Goal: Transaction & Acquisition: Register for event/course

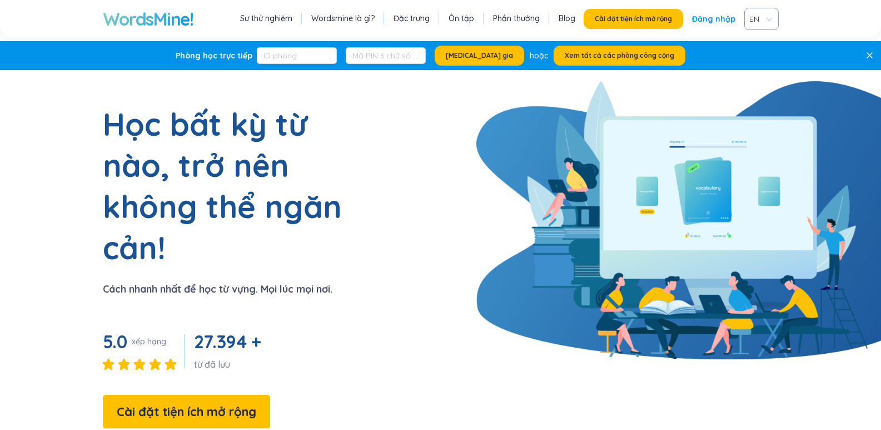
click at [750, 21] on font "EN" at bounding box center [755, 19] width 10 height 10
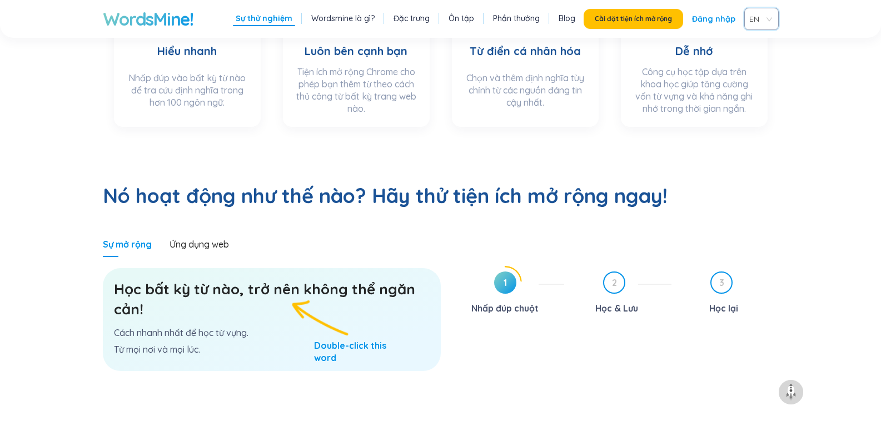
scroll to position [556, 0]
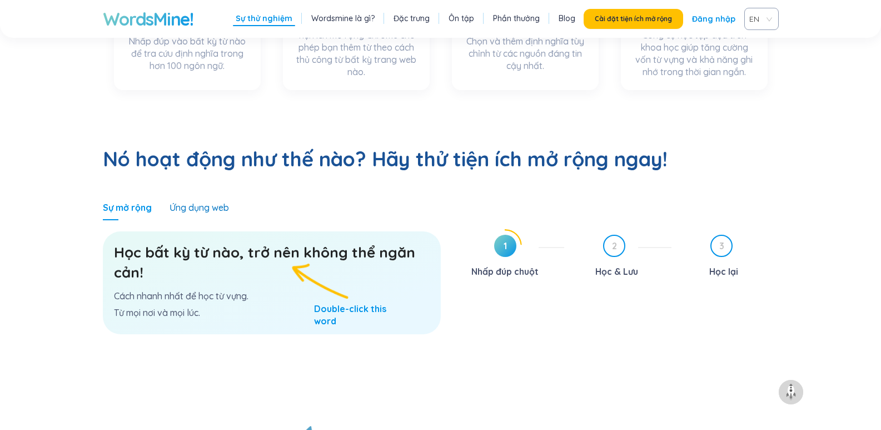
click at [211, 202] on font "Ứng dụng web" at bounding box center [199, 207] width 59 height 11
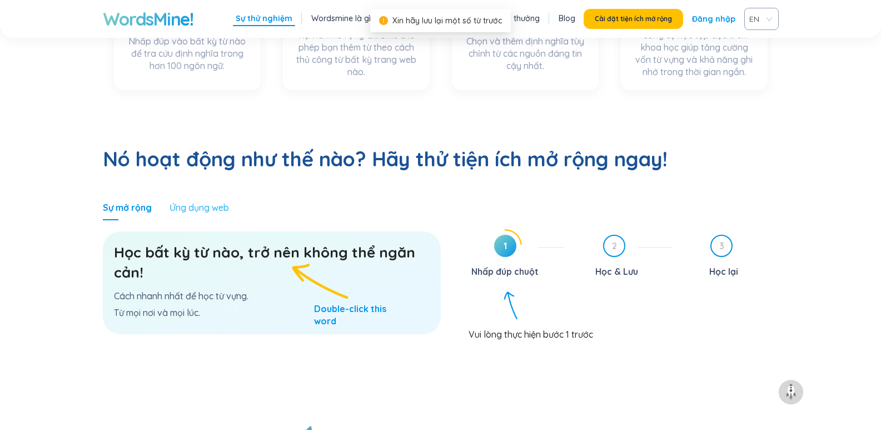
click at [205, 195] on div "Ứng dụng web" at bounding box center [199, 208] width 59 height 26
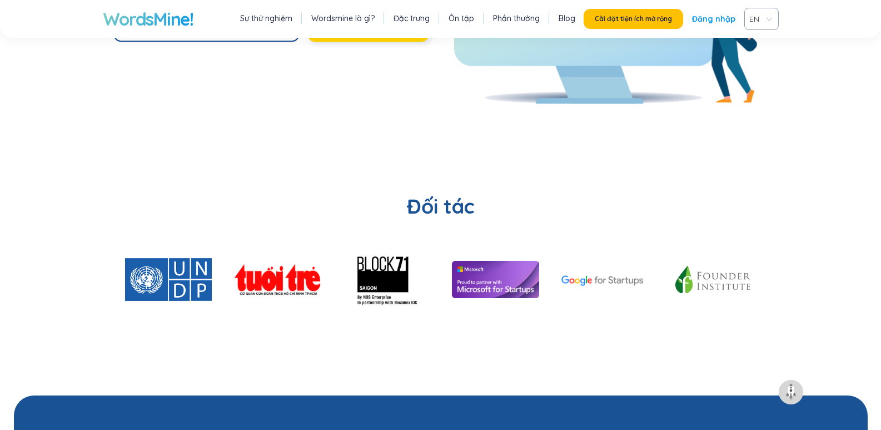
scroll to position [2446, 0]
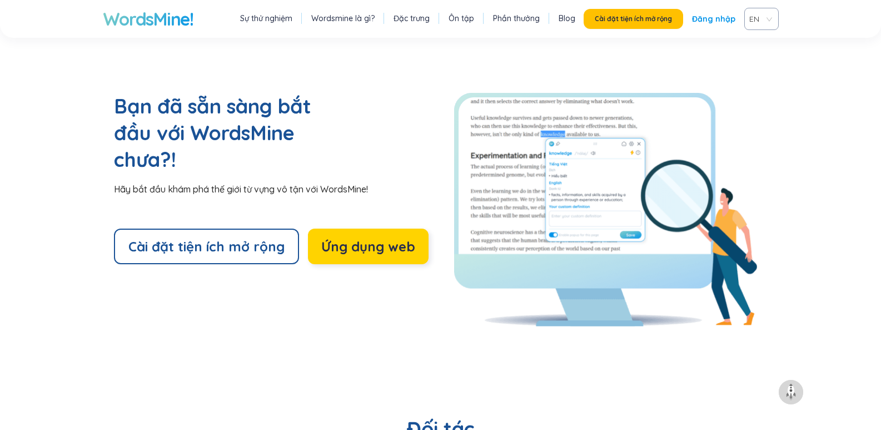
click at [354, 238] on font "Ứng dụng web" at bounding box center [368, 246] width 94 height 17
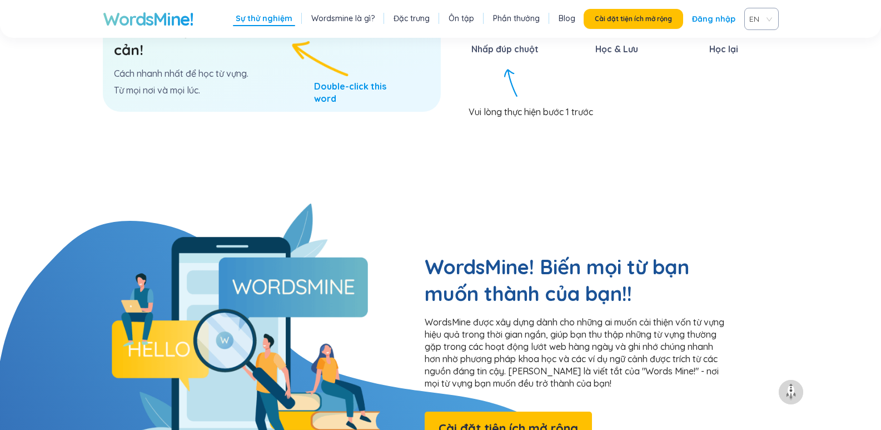
scroll to position [500, 0]
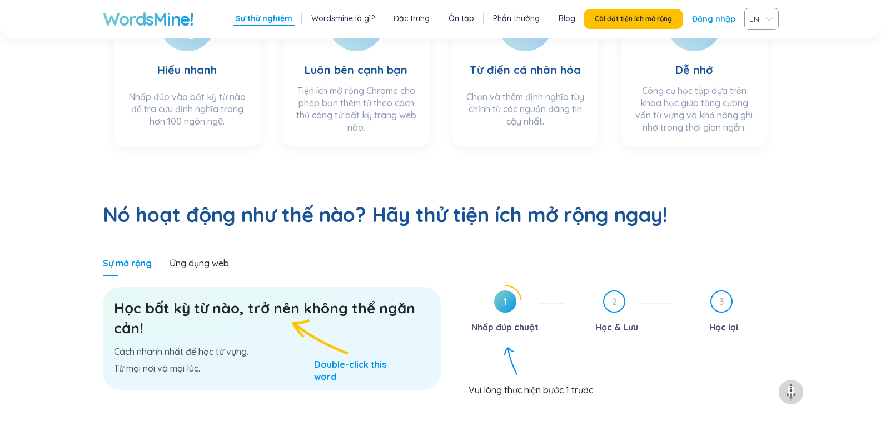
click at [509, 290] on span "1" at bounding box center [505, 301] width 22 height 22
click at [289, 299] on font "Học bất kỳ từ nào, trở nên không thể ngăn cản!" at bounding box center [264, 318] width 301 height 38
click at [178, 346] on font "Cách nhanh nhất để học từ vựng." at bounding box center [181, 351] width 135 height 11
click at [233, 299] on font "Học bất kỳ từ nào, trở nên không thể ngăn cản!" at bounding box center [264, 318] width 301 height 38
click at [235, 299] on font "Học bất kỳ từ nào, trở nên không thể ngăn cản!" at bounding box center [264, 318] width 301 height 38
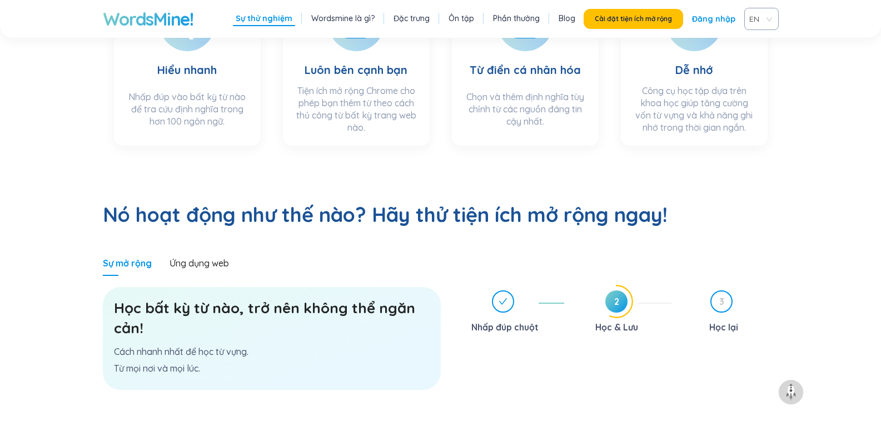
click at [190, 299] on font "Học bất kỳ từ nào, trở nên không thể ngăn cản!" at bounding box center [264, 318] width 301 height 38
click at [304, 298] on h3 "Học bất kỳ từ nào, trở nên không thể ngăn cản!" at bounding box center [272, 318] width 316 height 40
click at [618, 296] on font "2" at bounding box center [616, 301] width 5 height 11
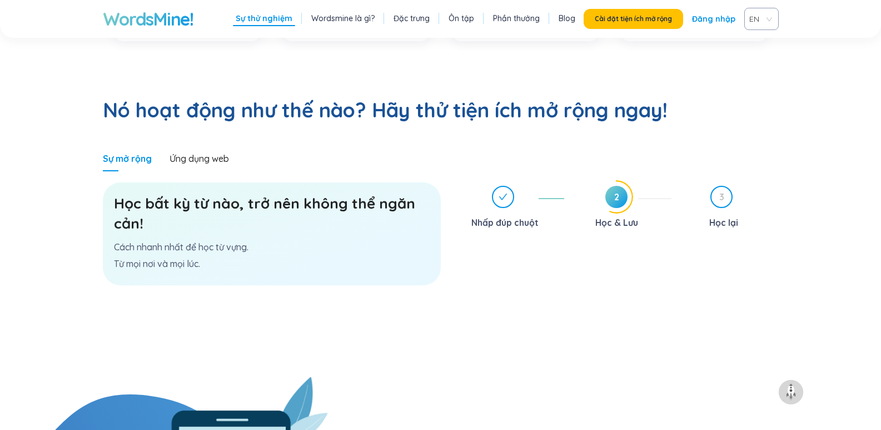
scroll to position [556, 0]
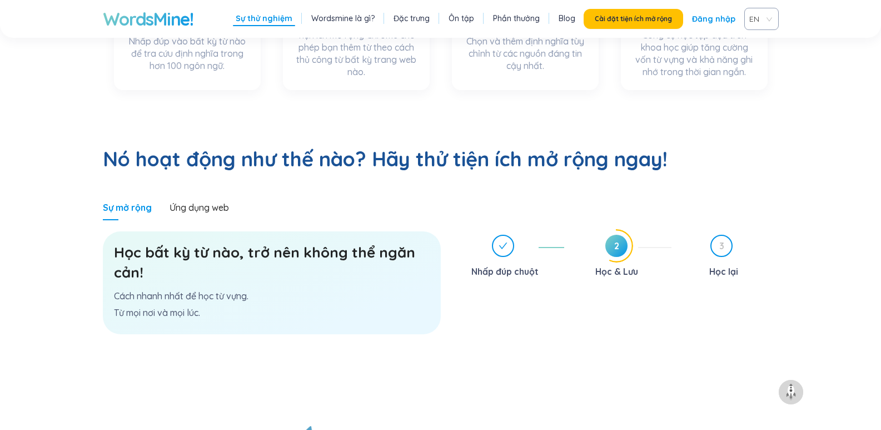
click at [618, 235] on span "2" at bounding box center [617, 246] width 22 height 22
click at [614, 240] on font "2" at bounding box center [616, 245] width 5 height 11
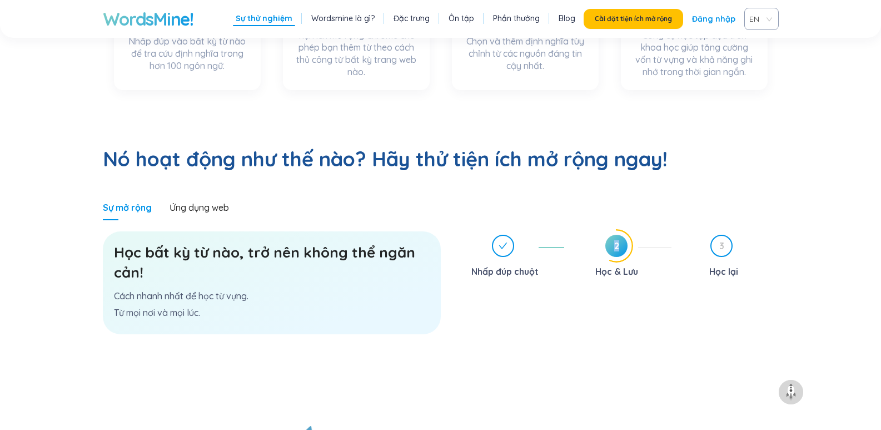
click at [594, 235] on div "2 Học & Lưu" at bounding box center [622, 258] width 98 height 46
click at [552, 235] on div "Nhấp đúp chuột" at bounding box center [511, 258] width 107 height 46
click at [618, 236] on span "2" at bounding box center [614, 246] width 20 height 20
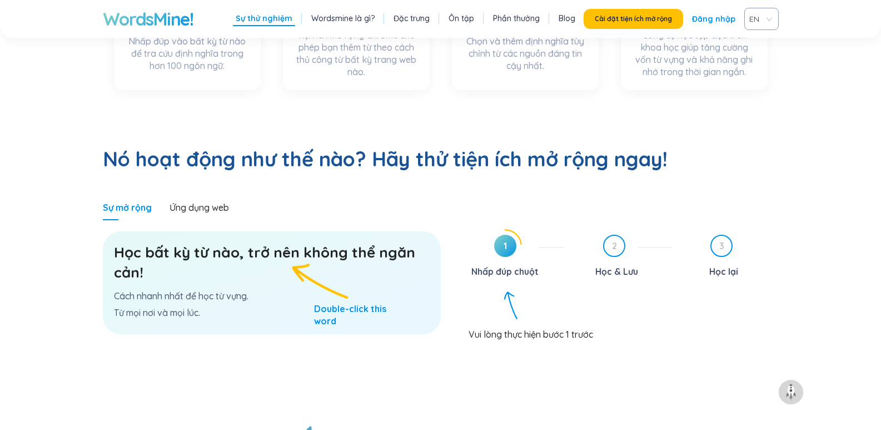
click at [209, 243] on font "Học bất kỳ từ nào, trở nên không thể ngăn cản!" at bounding box center [264, 262] width 301 height 38
click at [376, 249] on div "Học bất kỳ từ nào, trở nên không thể ngăn cản! Cách nhanh nhất để học từ vựng. …" at bounding box center [272, 282] width 338 height 103
click at [302, 249] on div "Học bất kỳ từ nào, trở nên không thể ngăn cản! Cách nhanh nhất để học từ vựng. …" at bounding box center [272, 282] width 338 height 103
click at [259, 242] on h3 "Học bất kỳ từ nào, trở nên không thể ngăn cản!" at bounding box center [272, 262] width 316 height 40
click at [250, 243] on font "Học bất kỳ từ nào, trở nên không thể ngăn cản!" at bounding box center [264, 262] width 301 height 38
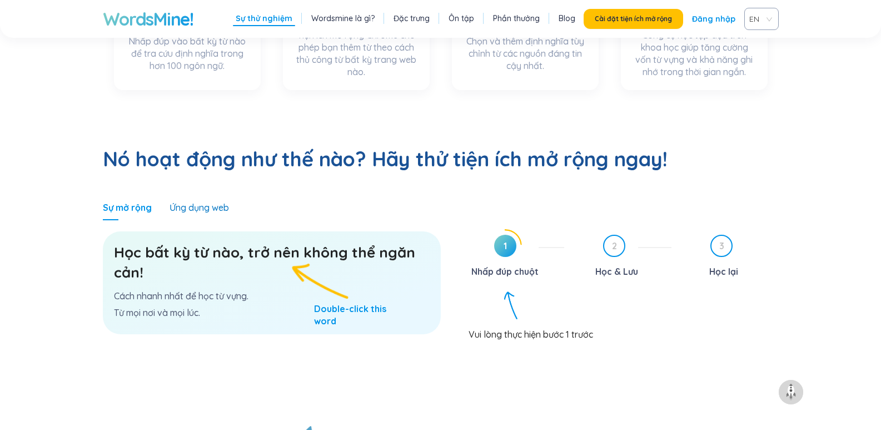
drag, startPoint x: 196, startPoint y: 162, endPoint x: 179, endPoint y: 219, distance: 59.3
click at [190, 202] on font "Ứng dụng web" at bounding box center [199, 207] width 59 height 11
click at [268, 242] on h3 "Học bất kỳ từ nào, trở nên không thể ngăn cản!" at bounding box center [272, 262] width 316 height 40
drag, startPoint x: 268, startPoint y: 220, endPoint x: 274, endPoint y: 219, distance: 5.8
click at [271, 242] on h3 "Học bất kỳ từ nào, trở nên không thể ngăn cản!" at bounding box center [272, 262] width 316 height 40
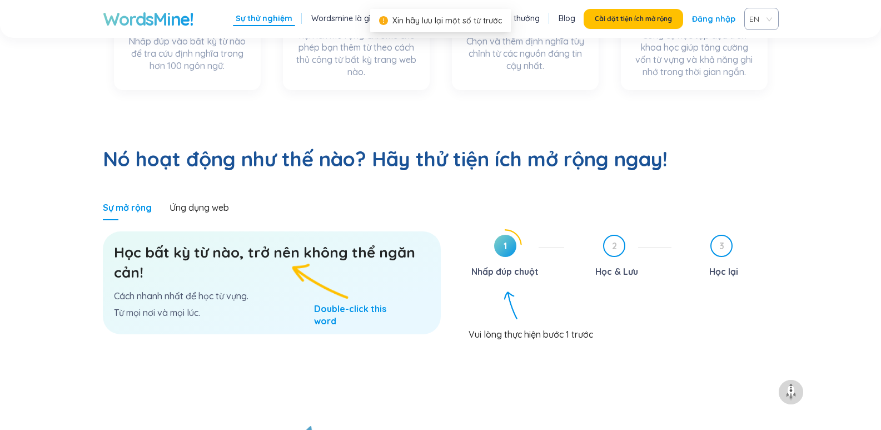
click at [278, 243] on font "Học bất kỳ từ nào, trở nên không thể ngăn cản!" at bounding box center [264, 262] width 301 height 38
click at [278, 242] on h3 "Học bất kỳ từ nào, trở nên không thể ngăn cản!" at bounding box center [272, 262] width 316 height 40
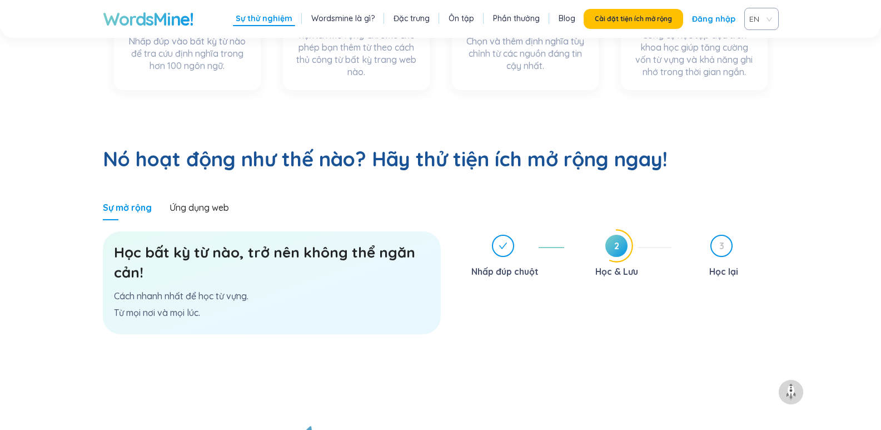
click at [613, 235] on span "2" at bounding box center [617, 246] width 22 height 22
click at [726, 236] on span "3" at bounding box center [722, 246] width 20 height 20
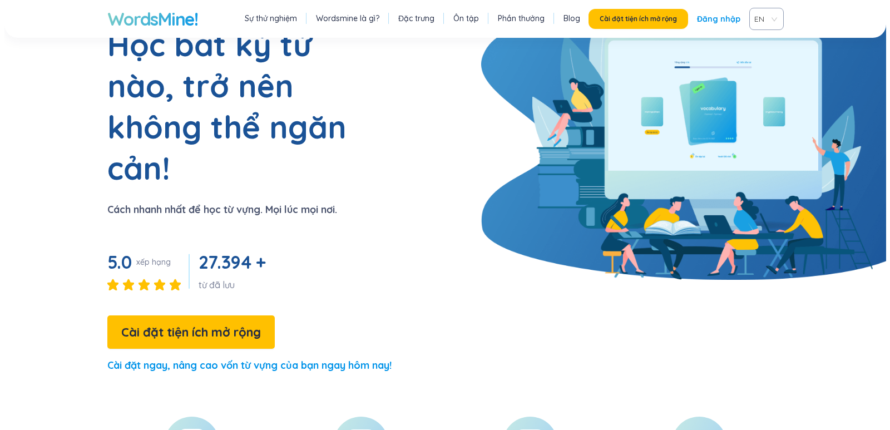
scroll to position [0, 0]
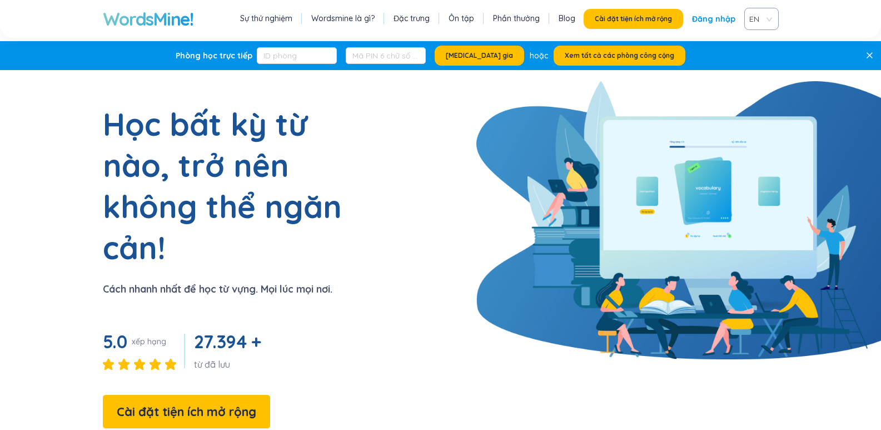
click at [714, 16] on font "Đăng nhập" at bounding box center [713, 19] width 43 height 10
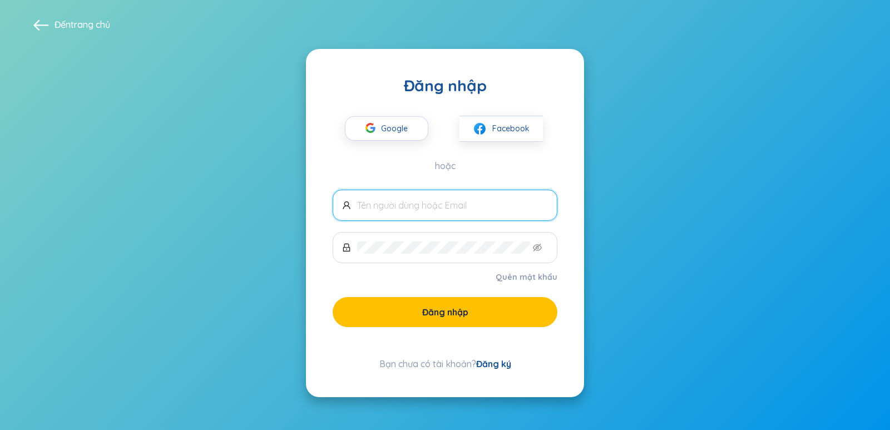
click at [497, 363] on font "Đăng ký" at bounding box center [493, 363] width 35 height 11
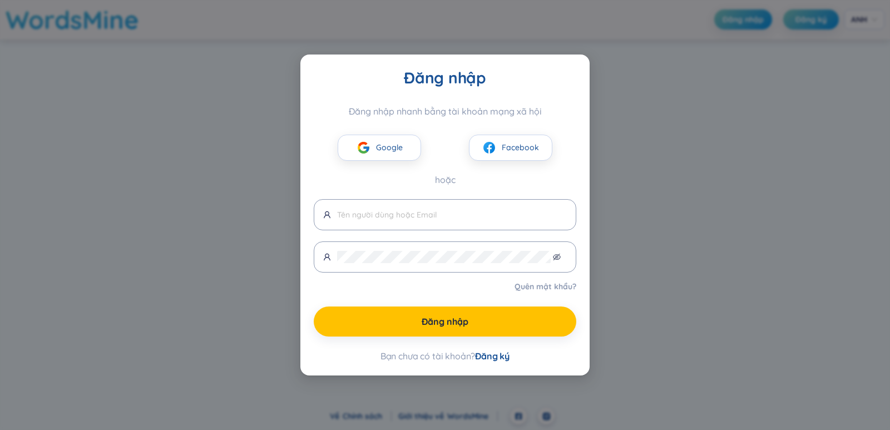
click at [492, 359] on font "Đăng ký" at bounding box center [492, 355] width 34 height 11
click at [499, 150] on button "Facebook" at bounding box center [510, 148] width 83 height 26
click at [491, 359] on font "Đăng ký" at bounding box center [492, 355] width 34 height 11
click at [493, 351] on font "Đăng ký" at bounding box center [492, 355] width 34 height 11
click at [415, 216] on input "text" at bounding box center [452, 215] width 230 height 12
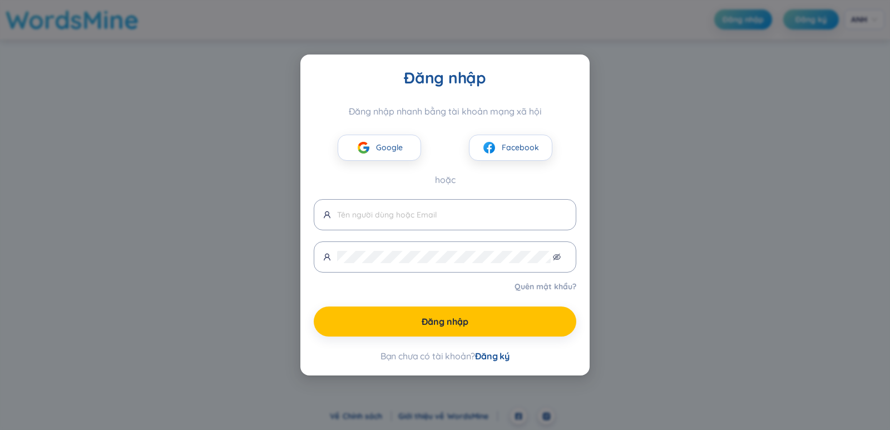
click at [504, 355] on font "Đăng ký" at bounding box center [492, 355] width 34 height 11
click at [490, 355] on font "Đăng ký" at bounding box center [492, 355] width 34 height 11
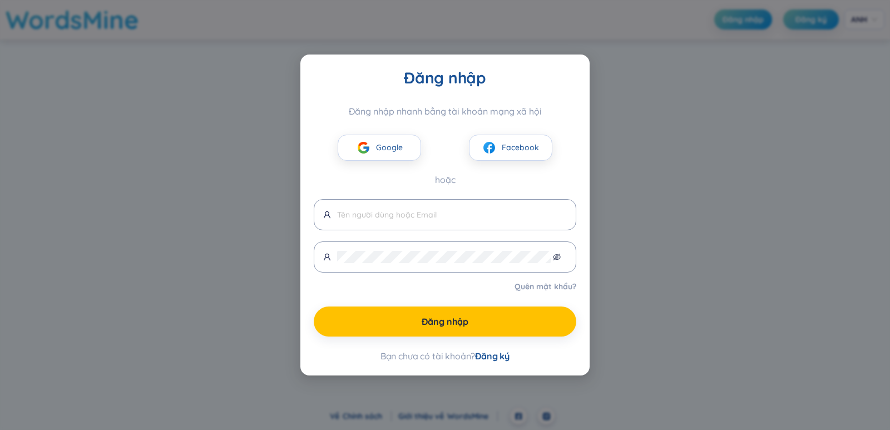
click at [275, 220] on div "Đăng nhập Đăng nhập nhanh bằng tài khoản mạng xã hội Google Facebook hoặc Quên …" at bounding box center [445, 215] width 890 height 430
click at [222, 125] on div "Đăng nhập Đăng nhập nhanh bằng tài khoản mạng xã hội Google Facebook hoặc Quên …" at bounding box center [445, 215] width 890 height 430
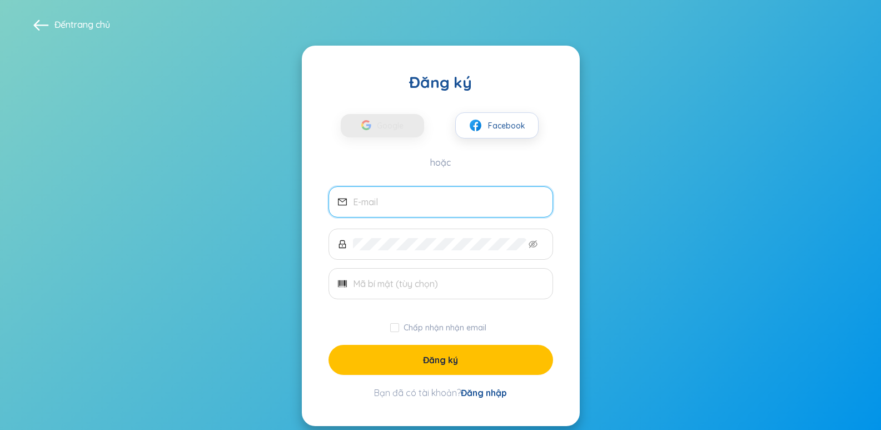
click at [393, 197] on input "email" at bounding box center [448, 202] width 191 height 12
click at [392, 127] on font "Google" at bounding box center [390, 126] width 27 height 10
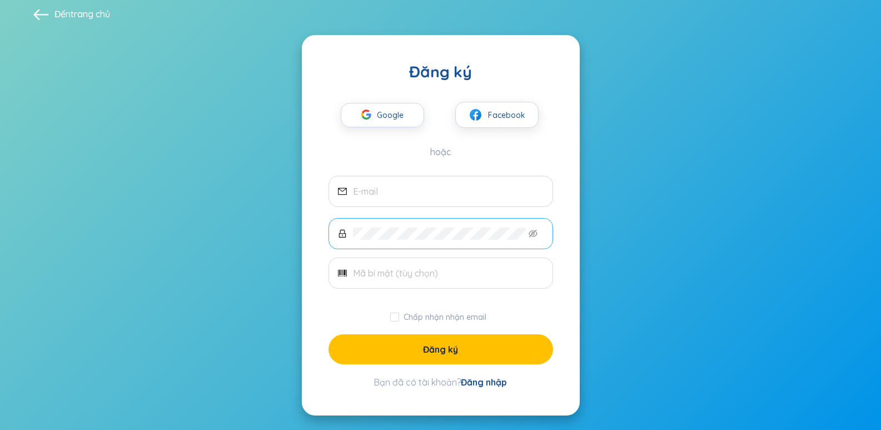
scroll to position [13, 0]
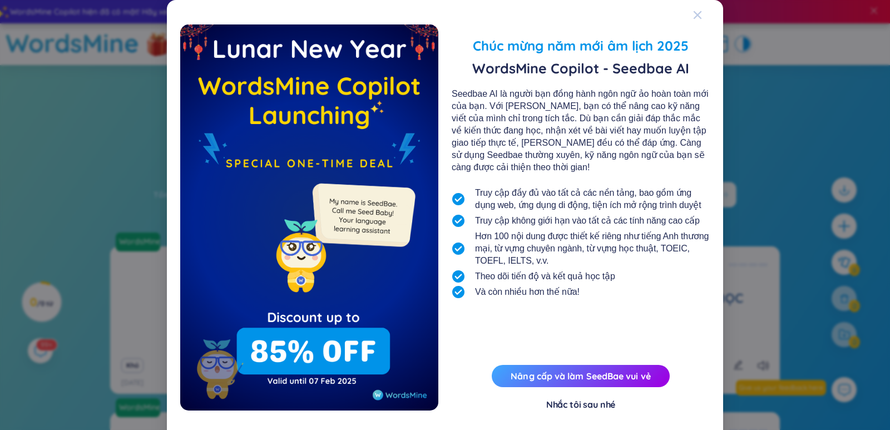
click at [696, 11] on icon "Đóng" at bounding box center [697, 15] width 9 height 9
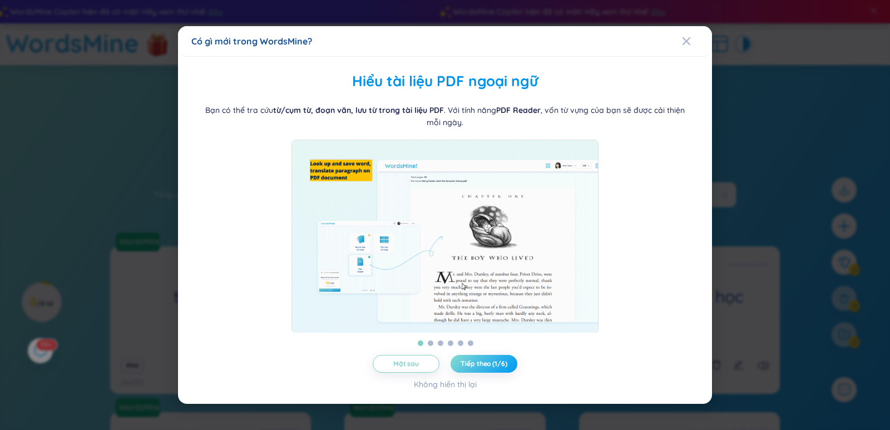
click at [479, 368] on font "Tiếp theo (1/6)" at bounding box center [483, 363] width 46 height 8
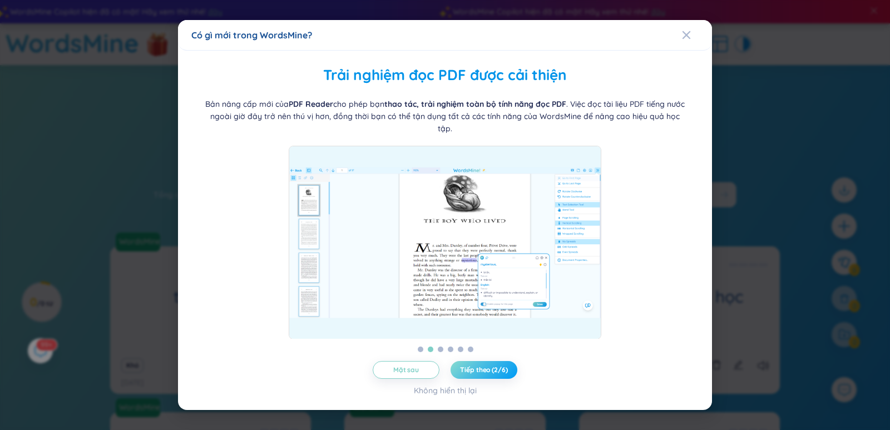
click at [479, 374] on font "Tiếp theo (2/6)" at bounding box center [483, 369] width 47 height 8
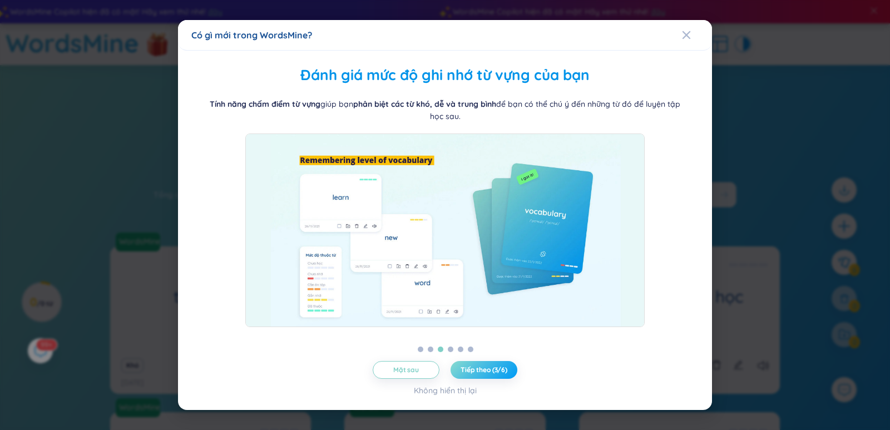
click at [470, 362] on button "Tiếp theo (3/6)" at bounding box center [483, 370] width 67 height 18
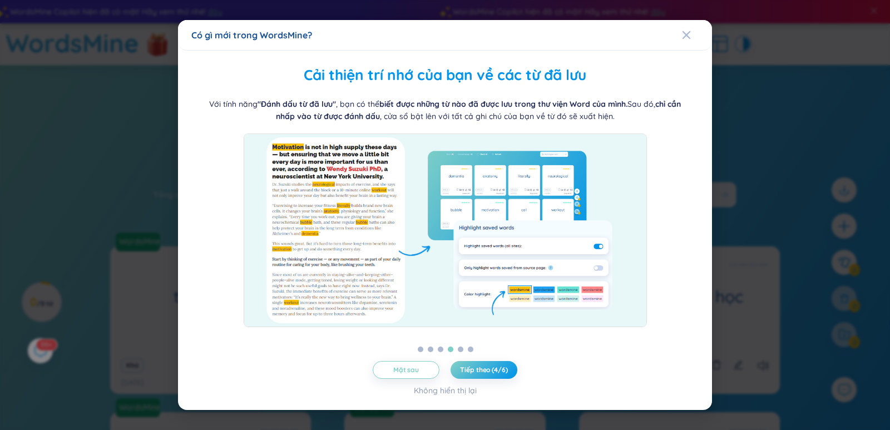
click at [472, 367] on font "Tiếp theo (4/6)" at bounding box center [483, 369] width 47 height 8
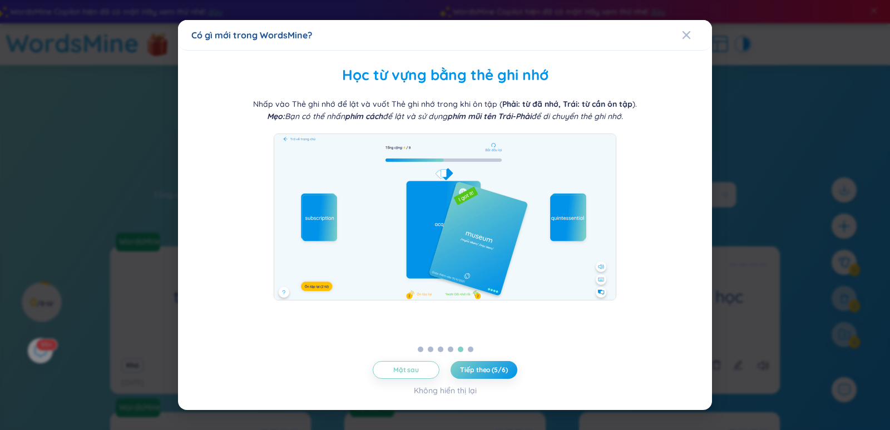
click at [472, 367] on font "Tiếp theo (5/6)" at bounding box center [483, 369] width 47 height 8
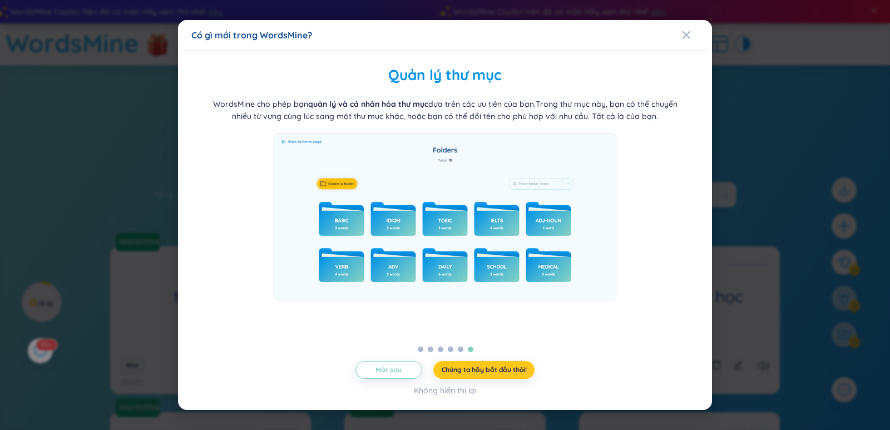
click at [472, 367] on font "Chúng ta hãy bắt đầu thôi!" at bounding box center [483, 369] width 85 height 8
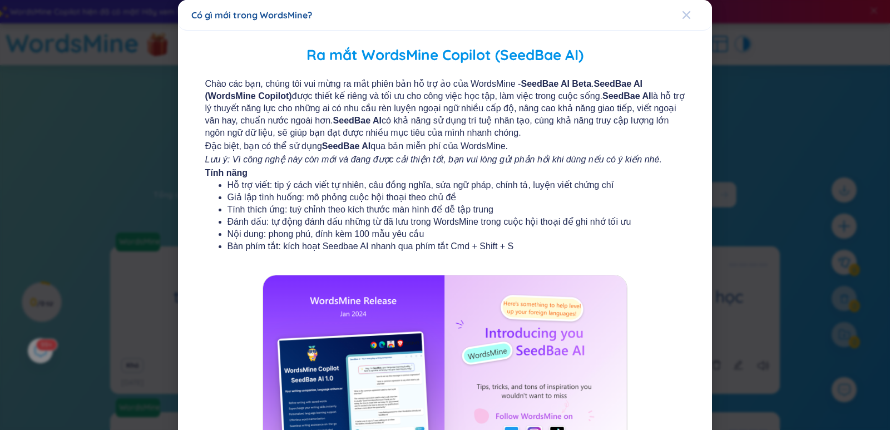
click at [682, 13] on icon "Đóng" at bounding box center [686, 15] width 8 height 8
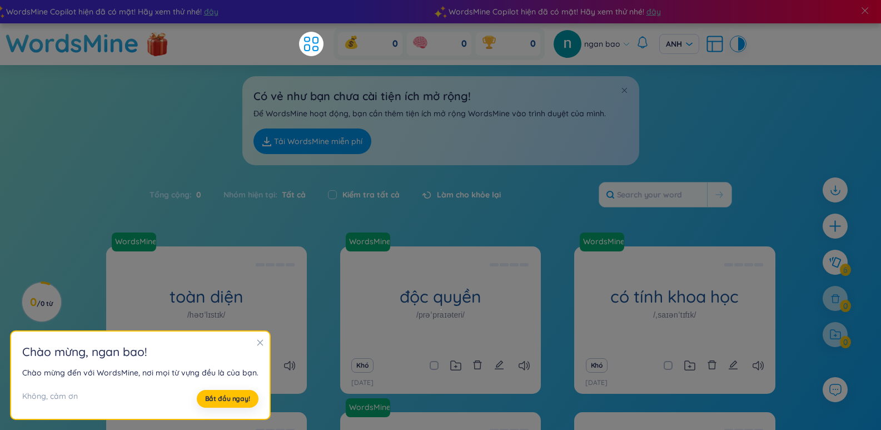
click at [95, 146] on div "Có vẻ như bạn chưa cài tiện ích mở rộng! Để WordsMine hoạt động, bạn cần thêm t…" at bounding box center [440, 115] width 881 height 100
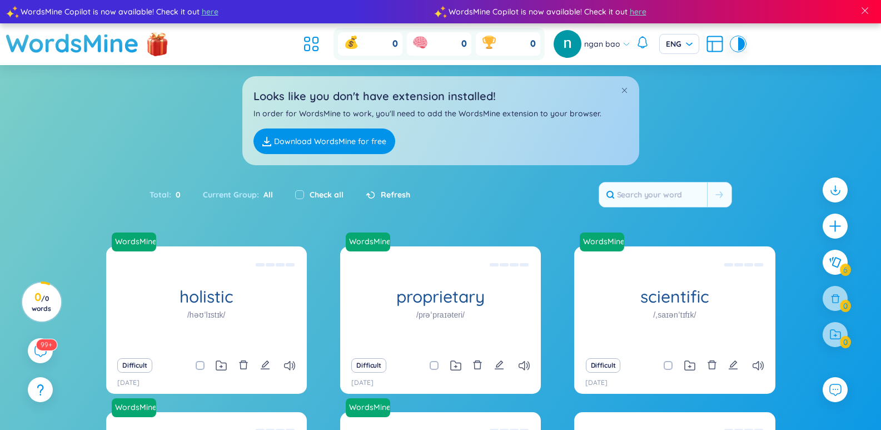
click at [732, 140] on div "Looks like you don't have extension installed! In order for WordsMine to work, …" at bounding box center [440, 115] width 881 height 100
click at [832, 193] on icon at bounding box center [836, 192] width 10 height 5
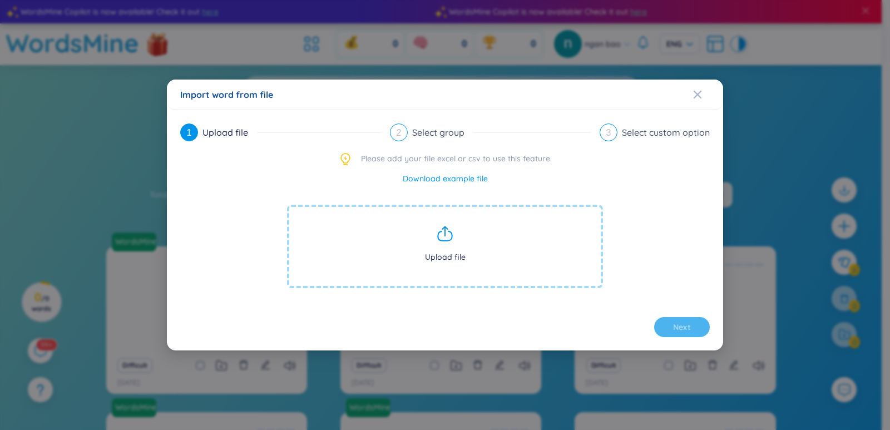
click at [449, 236] on icon at bounding box center [445, 234] width 18 height 18
click at [441, 232] on icon at bounding box center [445, 234] width 18 height 18
click at [421, 256] on span "Upload file" at bounding box center [445, 246] width 316 height 83
click at [437, 239] on icon at bounding box center [445, 234] width 18 height 18
click at [445, 253] on span "Upload file" at bounding box center [445, 246] width 316 height 83
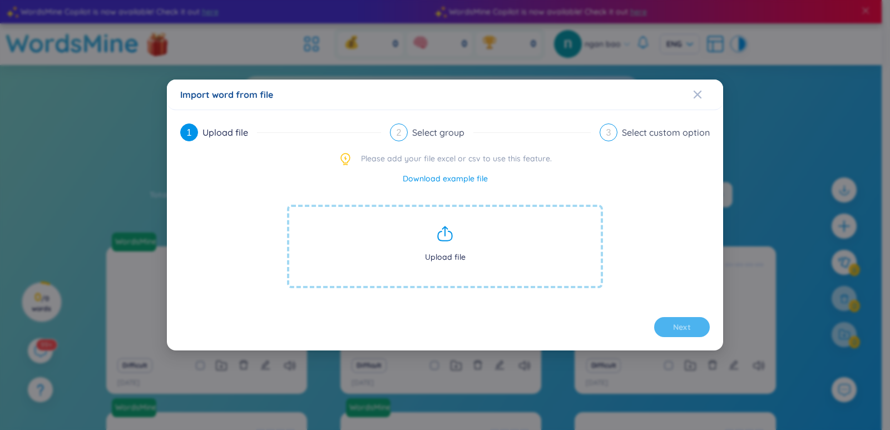
click at [443, 240] on icon at bounding box center [445, 235] width 14 height 9
click at [435, 259] on span "Upload file" at bounding box center [445, 246] width 316 height 83
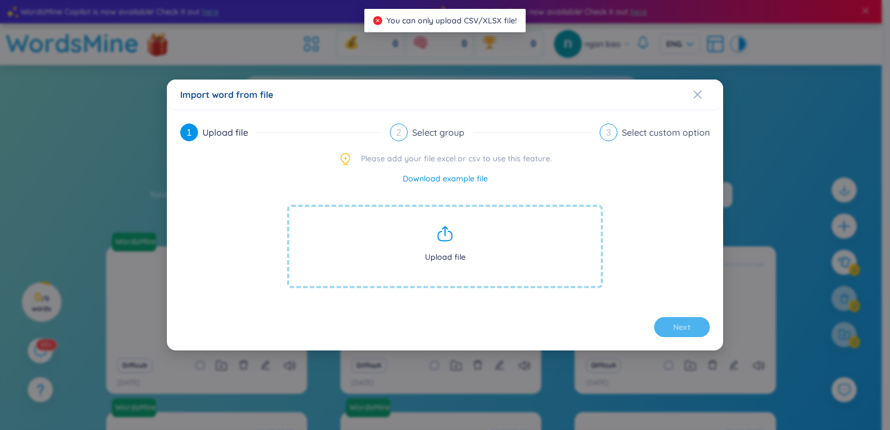
click at [451, 237] on icon at bounding box center [445, 234] width 18 height 18
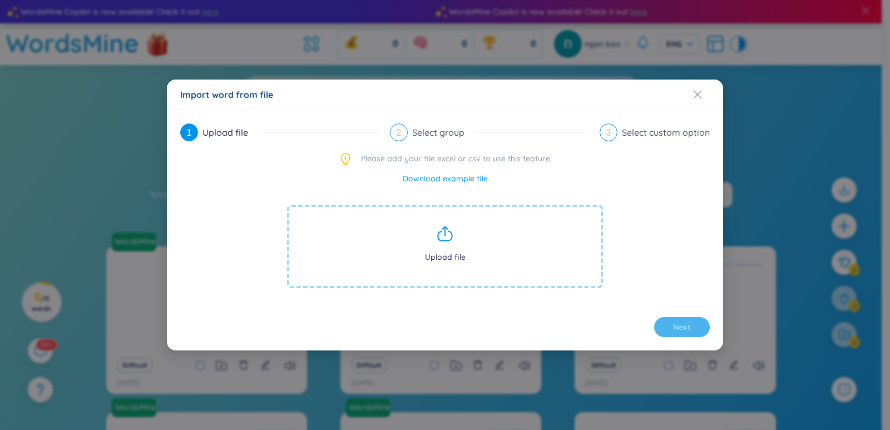
click at [438, 238] on icon at bounding box center [445, 235] width 14 height 9
click at [443, 237] on icon at bounding box center [445, 234] width 18 height 18
click at [444, 256] on span "Upload file" at bounding box center [445, 246] width 316 height 83
click at [700, 88] on div "Close" at bounding box center [697, 95] width 9 height 30
